Goal: Information Seeking & Learning: Learn about a topic

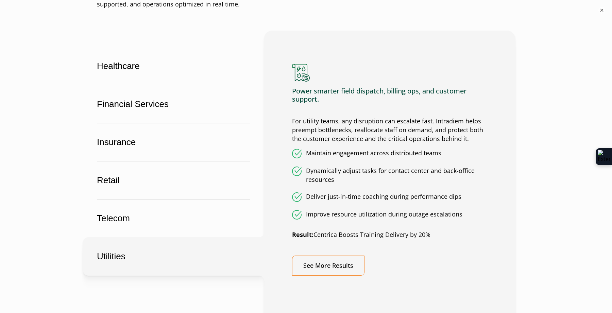
scroll to position [410, 0]
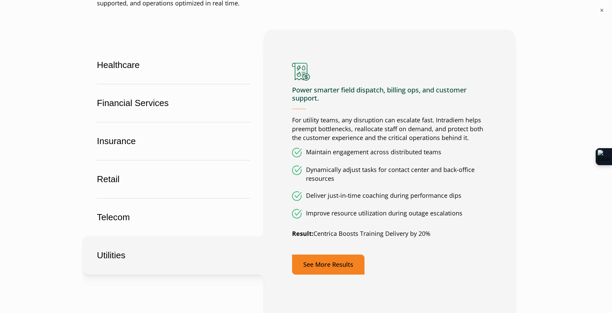
click at [328, 268] on link "See More Results" at bounding box center [328, 265] width 72 height 20
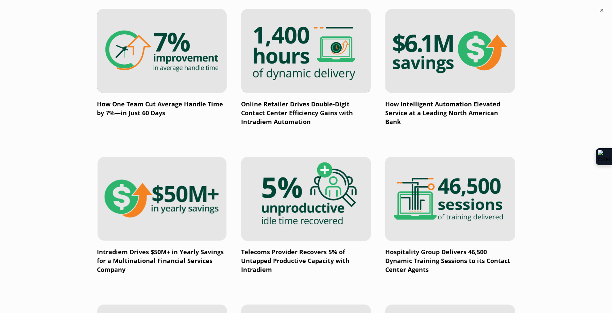
scroll to position [453, 0]
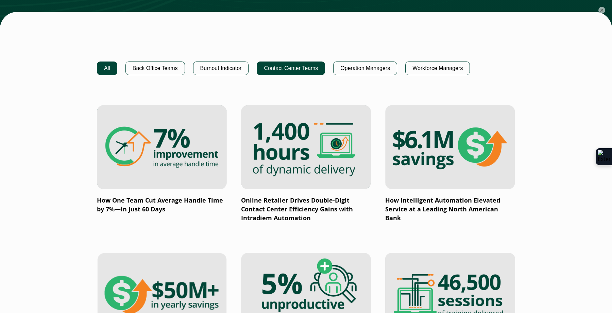
click at [291, 68] on button "Contact Center Teams" at bounding box center [291, 69] width 68 height 14
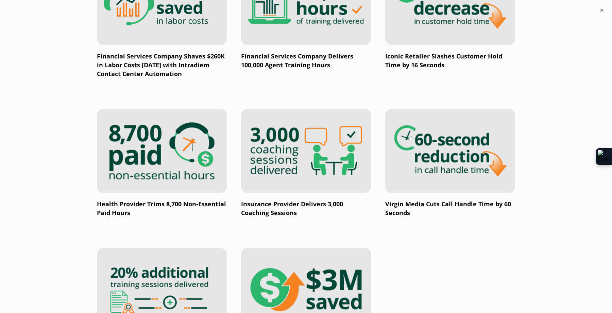
scroll to position [887, 0]
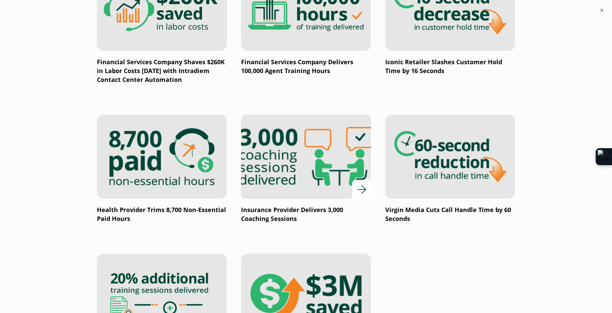
click at [296, 163] on img at bounding box center [306, 156] width 156 height 101
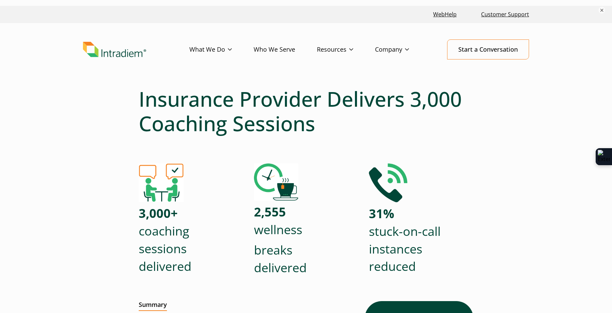
scroll to position [11, 0]
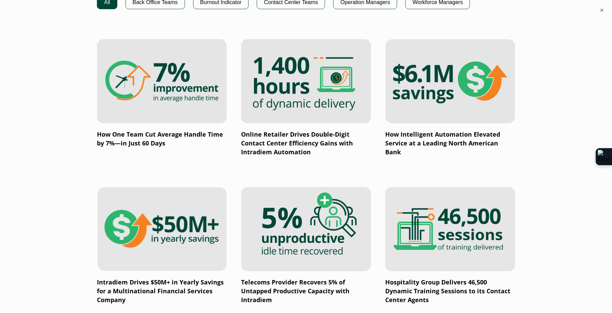
scroll to position [517, 0]
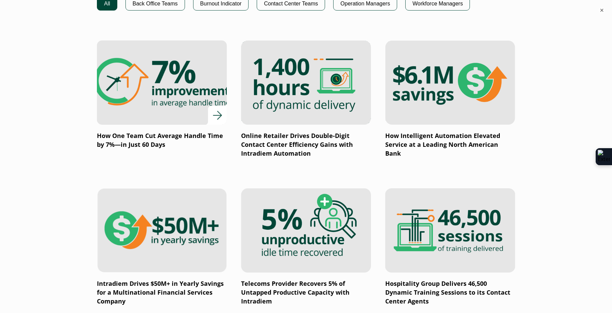
click at [187, 65] on img at bounding box center [162, 82] width 156 height 101
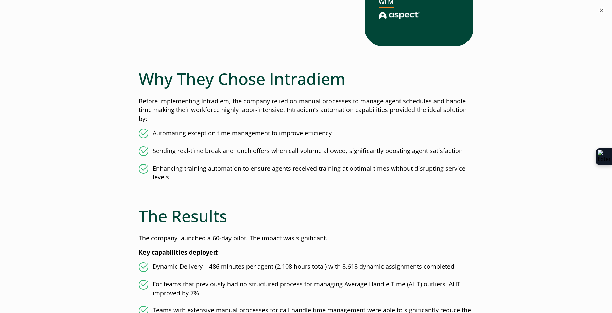
scroll to position [588, 0]
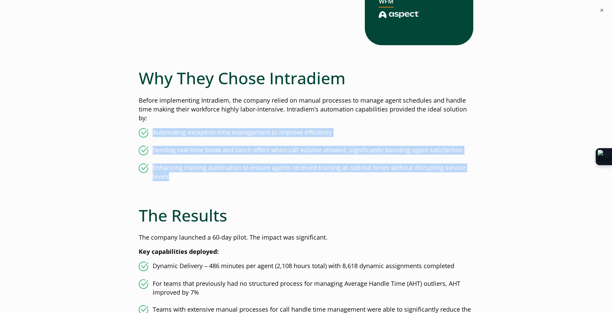
drag, startPoint x: 154, startPoint y: 131, endPoint x: 243, endPoint y: 178, distance: 100.4
click at [243, 178] on ul "Automating exception time management to improve efficiency Sending real-time br…" at bounding box center [306, 154] width 335 height 53
copy ul "Automating exception time management to improve efficiency Sending real-time br…"
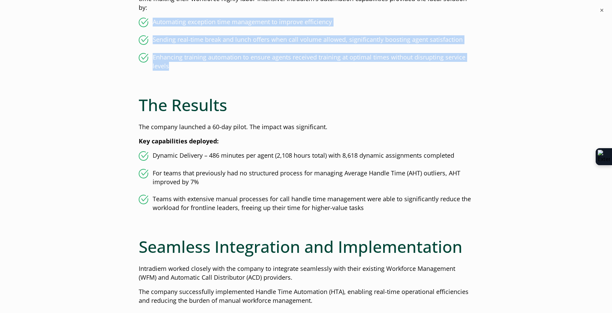
scroll to position [699, 0]
